Goal: Task Accomplishment & Management: Use online tool/utility

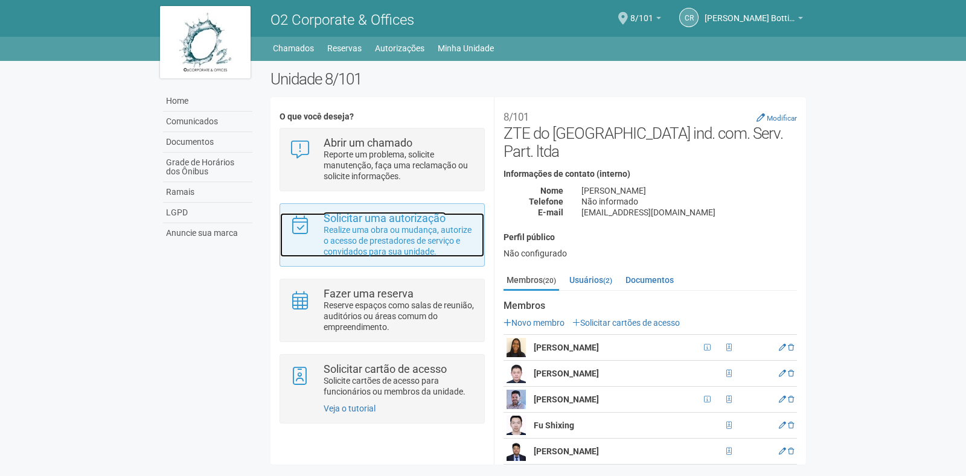
click at [396, 235] on p "Realize uma obra ou mudança, autorize o acesso de prestadores de serviço e conv…" at bounding box center [400, 241] width 152 height 33
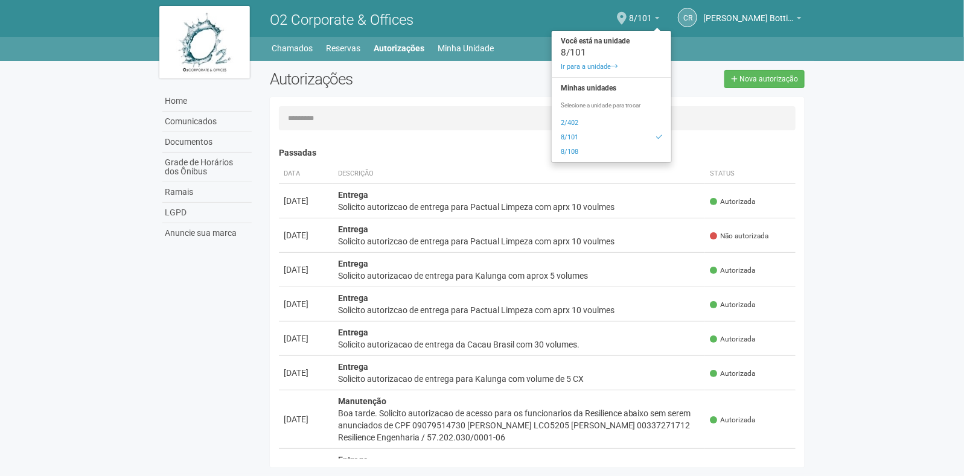
click at [577, 123] on link "2/402" at bounding box center [612, 123] width 120 height 14
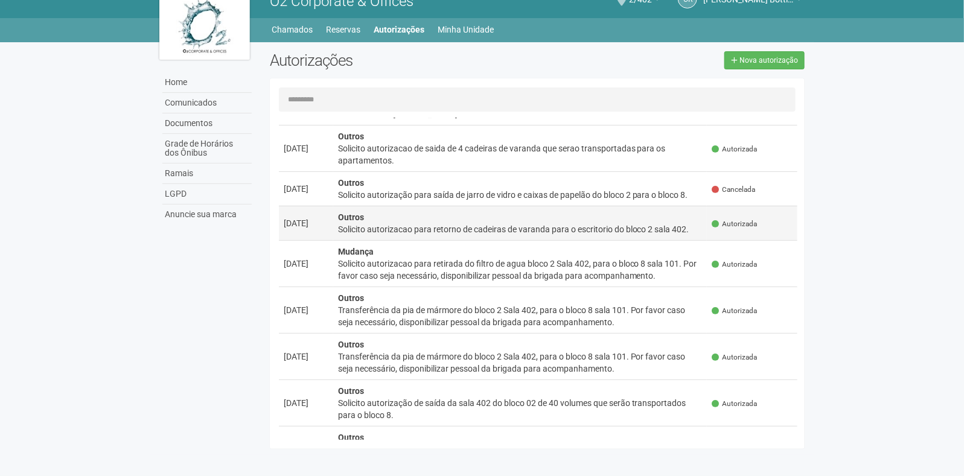
scroll to position [3702, 0]
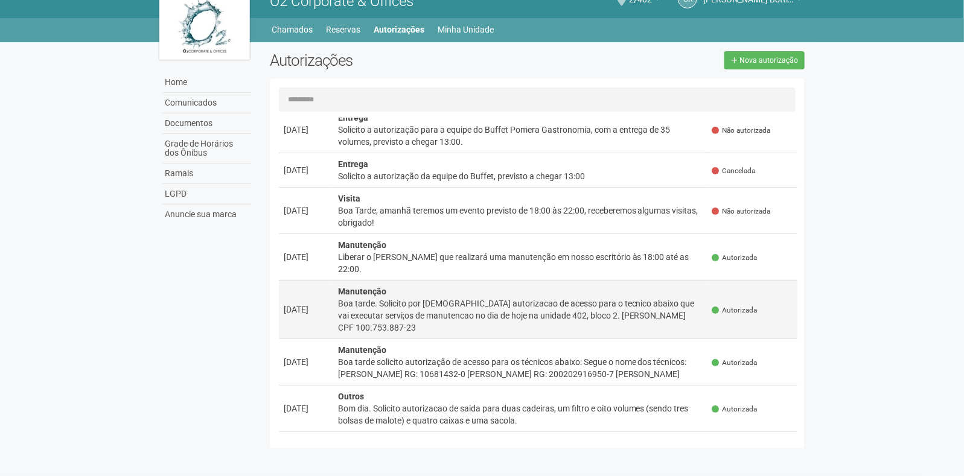
click at [559, 298] on div "Boa tarde. Solicito por [DEMOGRAPHIC_DATA] autorizacao de acesso para o tecnico…" at bounding box center [520, 316] width 365 height 36
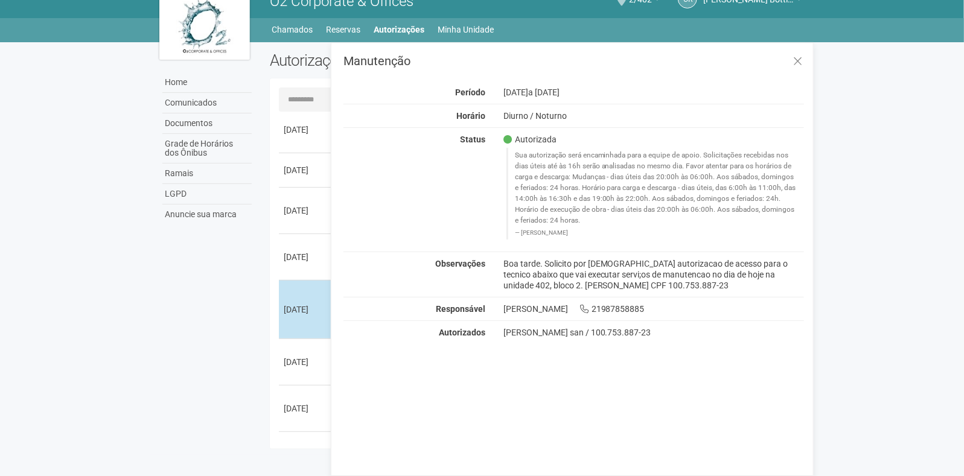
scroll to position [0, 0]
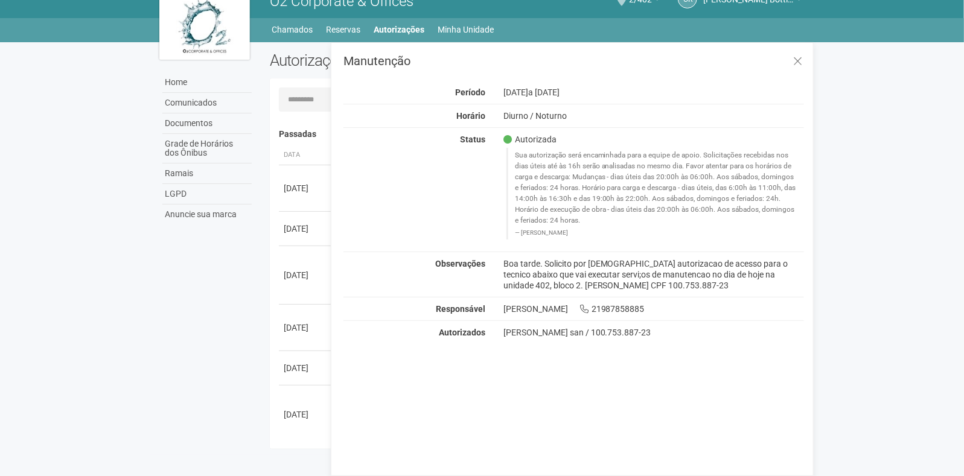
drag, startPoint x: 505, startPoint y: 283, endPoint x: 694, endPoint y: 264, distance: 190.6
click at [706, 282] on div "Boa tarde. Solicito por [DEMOGRAPHIC_DATA] autorizacao de acesso para o tecnico…" at bounding box center [654, 274] width 319 height 33
copy div "[PERSON_NAME] CPF 100.753.887-23"
